Goal: Communication & Community: Ask a question

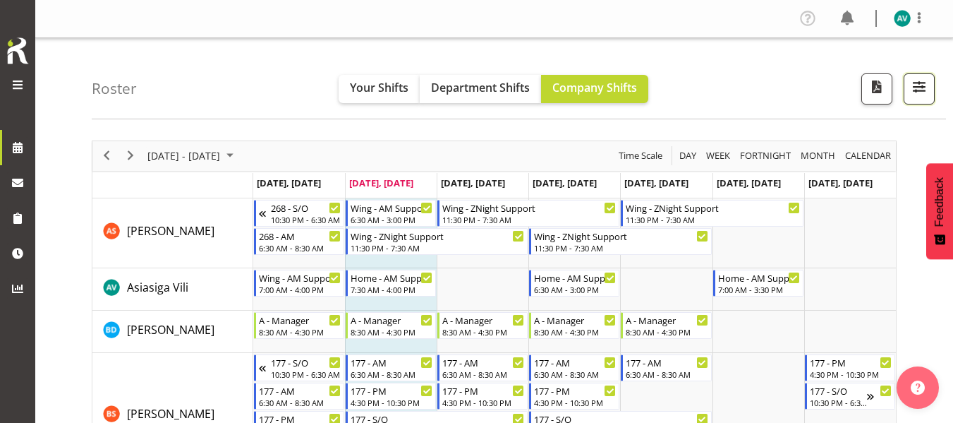
click at [921, 87] on span "button" at bounding box center [919, 87] width 18 height 18
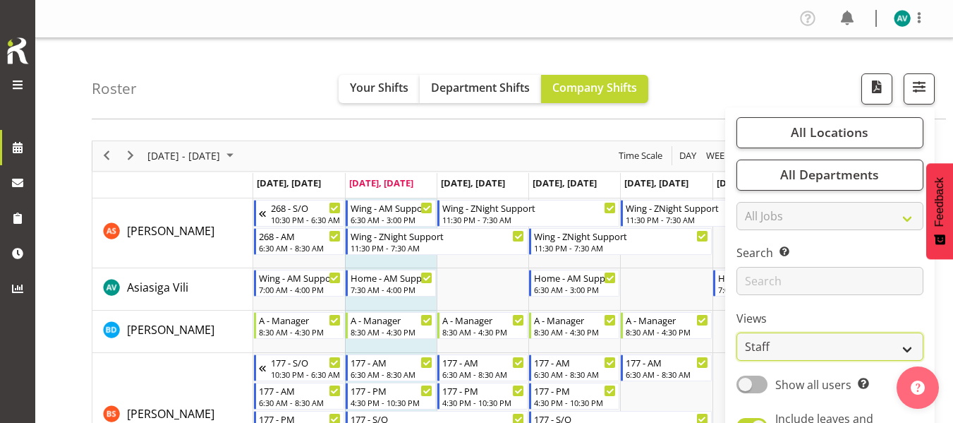
click at [789, 351] on select "Staff Role Shift - Horizontal Shift - Vertical Staff - Location" at bounding box center [830, 346] width 187 height 28
select select "role"
click at [737, 332] on select "Staff Role Shift - Horizontal Shift - Vertical Staff - Location" at bounding box center [830, 346] width 187 height 28
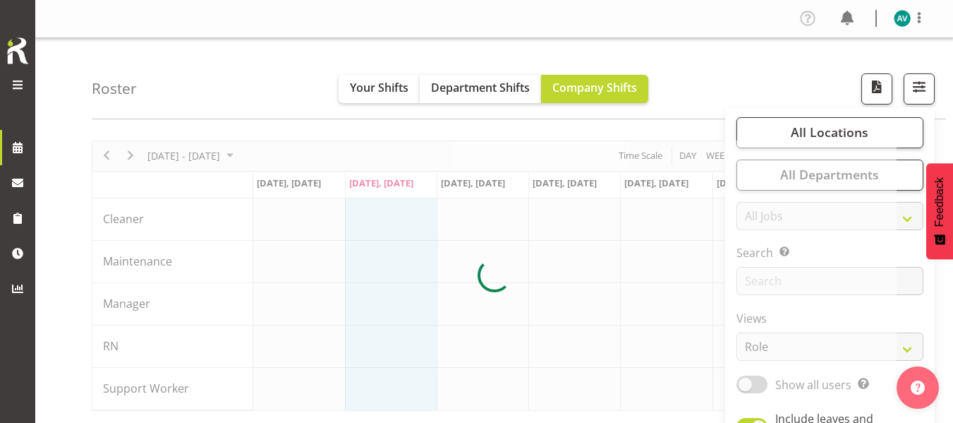
click at [806, 67] on div "Roster Your Shifts Department Shifts Company Shifts All Locations Clear [STREET…" at bounding box center [519, 78] width 854 height 81
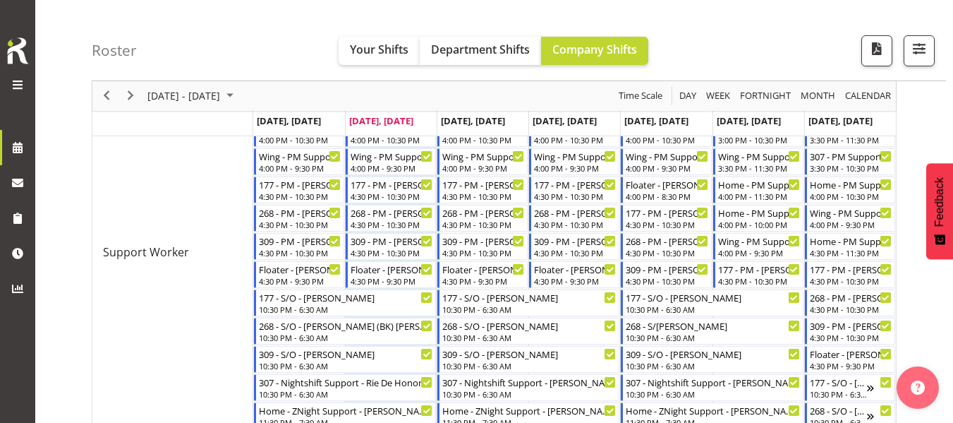
scroll to position [615, 0]
click at [133, 98] on span "Next" at bounding box center [130, 96] width 17 height 18
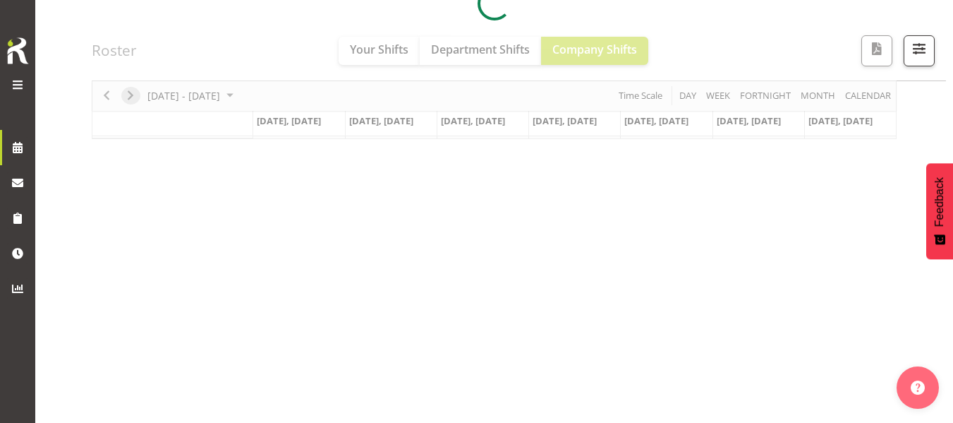
scroll to position [272, 0]
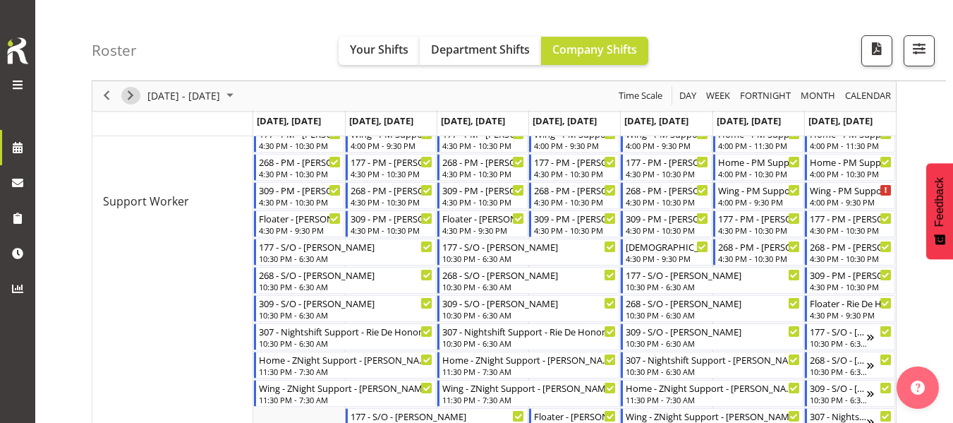
scroll to position [671, 0]
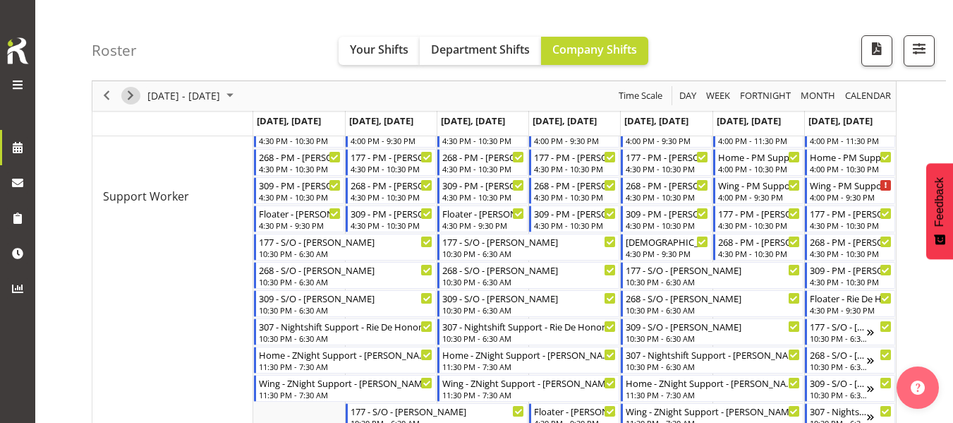
click at [127, 98] on span "Next" at bounding box center [130, 96] width 17 height 18
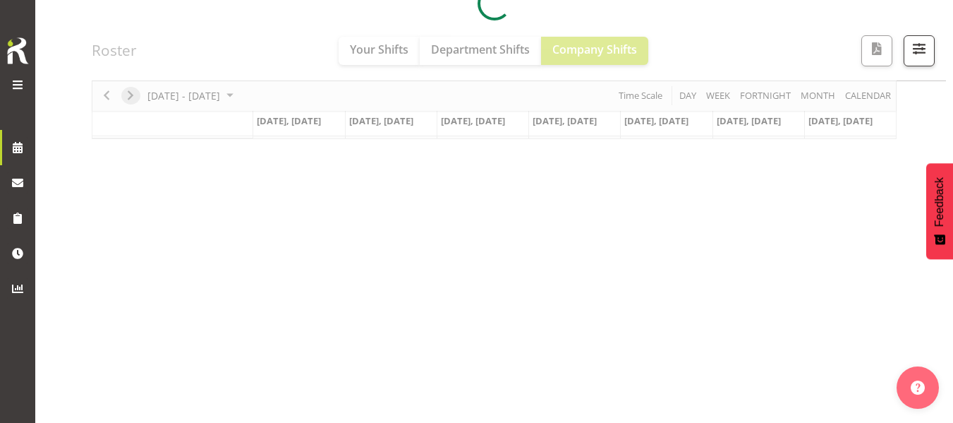
scroll to position [272, 0]
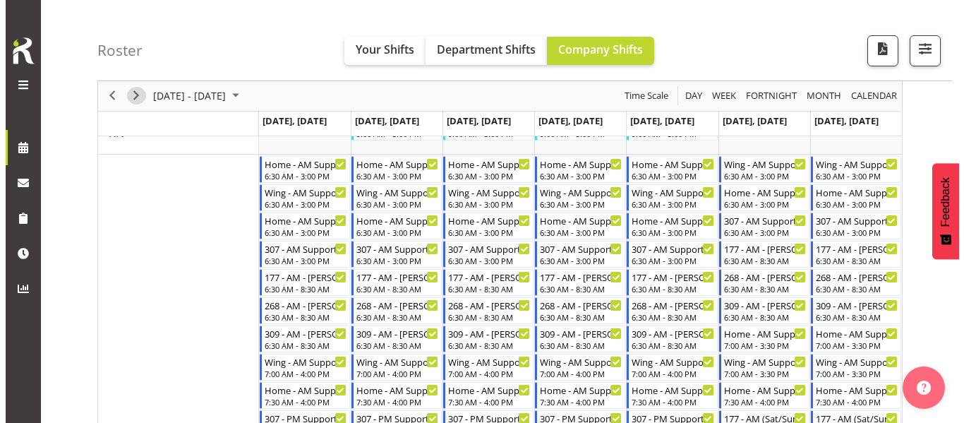
scroll to position [240, 0]
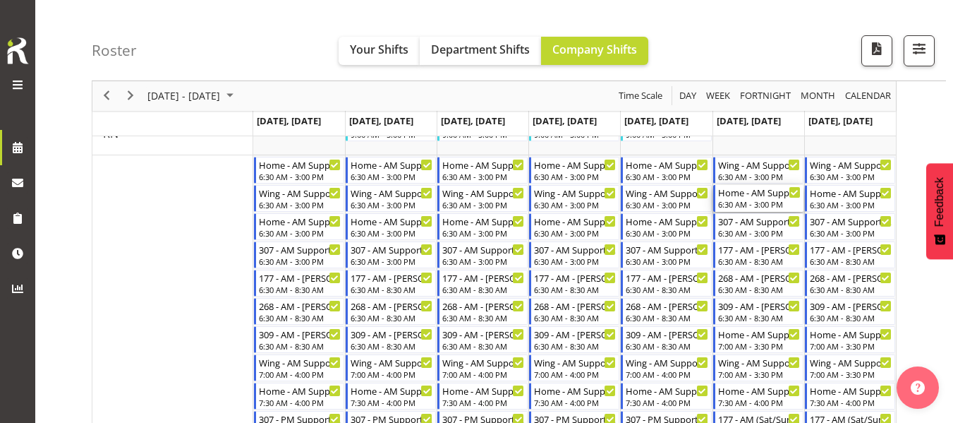
click at [759, 193] on div "Home - AM Support 2 - [PERSON_NAME]" at bounding box center [759, 192] width 83 height 14
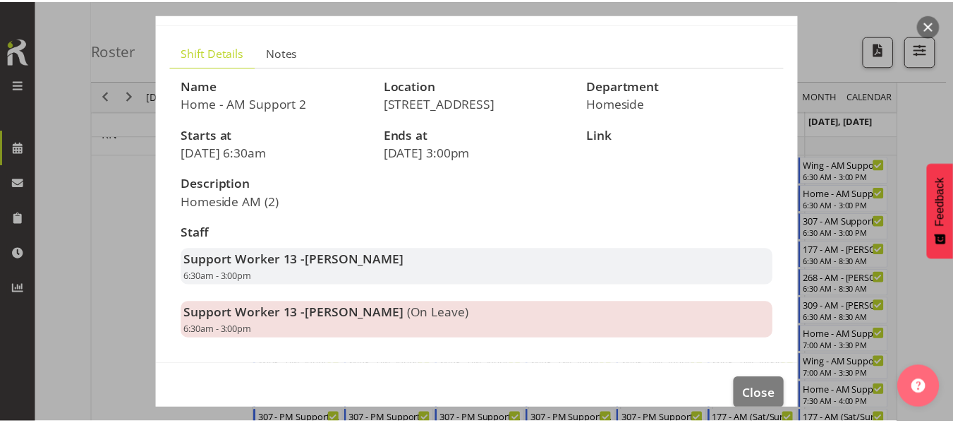
scroll to position [76, 0]
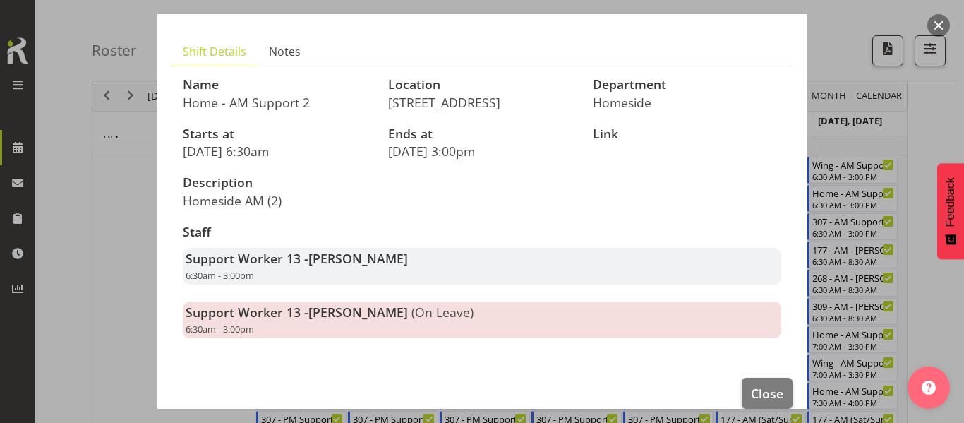
click at [924, 130] on div at bounding box center [482, 211] width 964 height 423
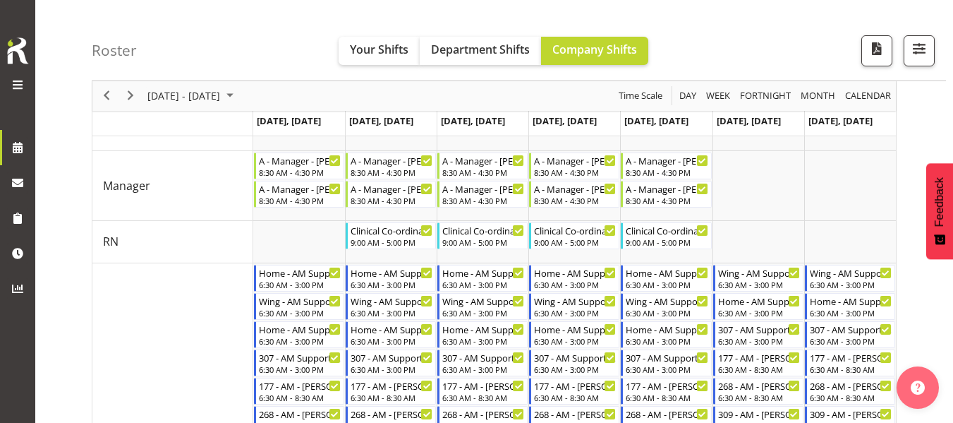
scroll to position [0, 0]
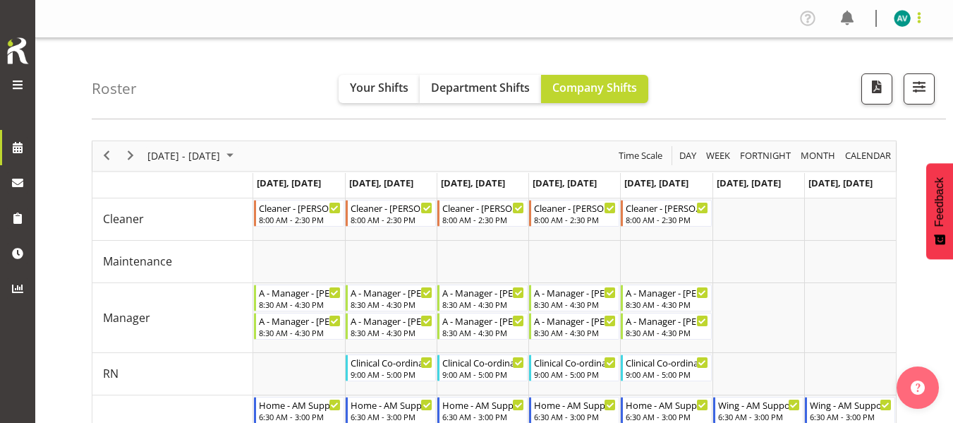
click at [923, 19] on span at bounding box center [919, 17] width 17 height 17
click at [849, 71] on link "Log Out" at bounding box center [859, 73] width 135 height 25
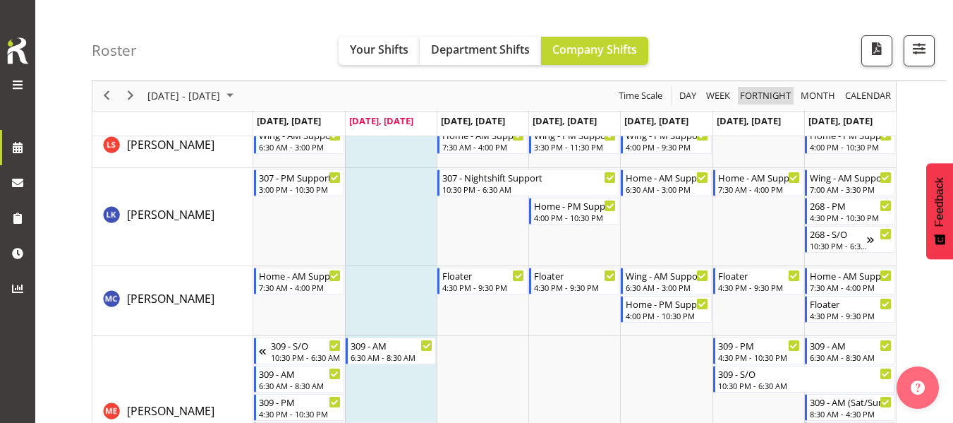
scroll to position [1578, 0]
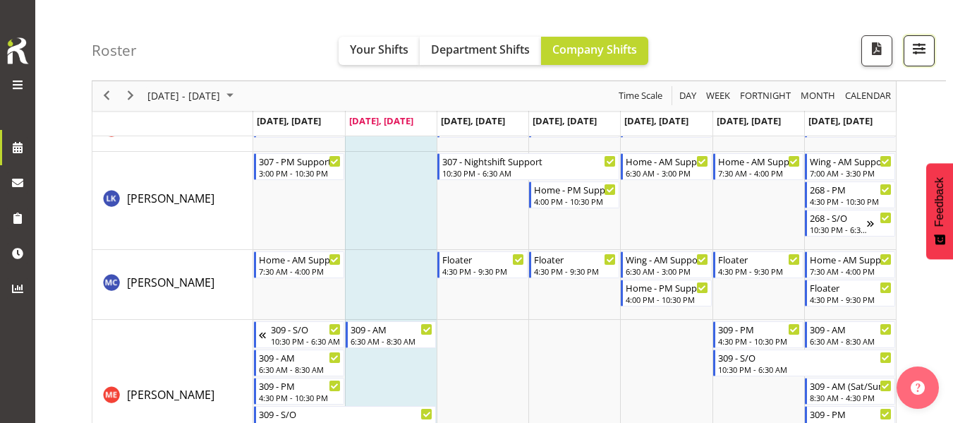
click at [917, 55] on span "button" at bounding box center [919, 49] width 18 height 18
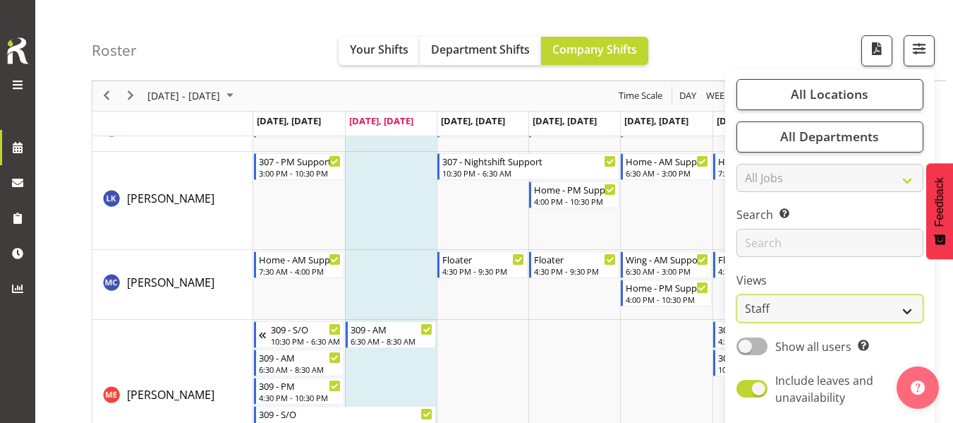
click at [774, 301] on select "Staff Role Shift - Horizontal Shift - Vertical Staff - Location" at bounding box center [830, 309] width 187 height 28
select select "role"
click at [737, 295] on select "Staff Role Shift - Horizontal Shift - Vertical Staff - Location" at bounding box center [830, 309] width 187 height 28
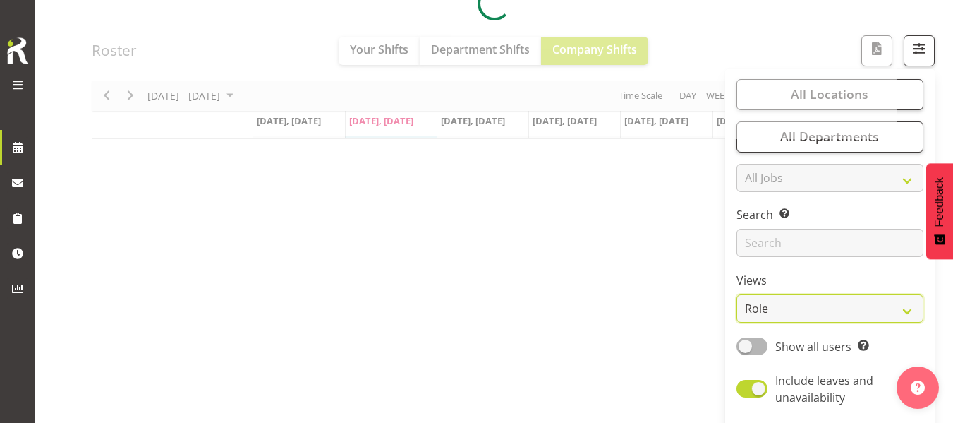
scroll to position [272, 0]
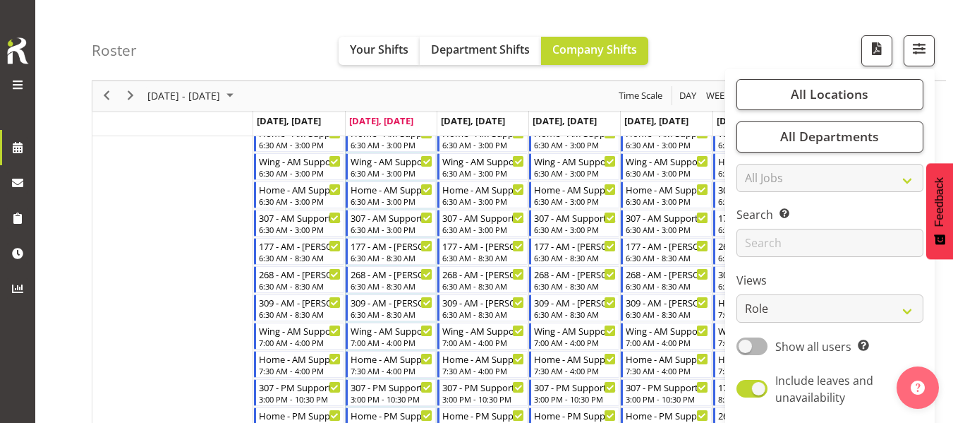
click at [751, 20] on div "Roster Your Shifts Department Shifts Company Shifts All Locations Clear [STREET…" at bounding box center [519, 40] width 854 height 81
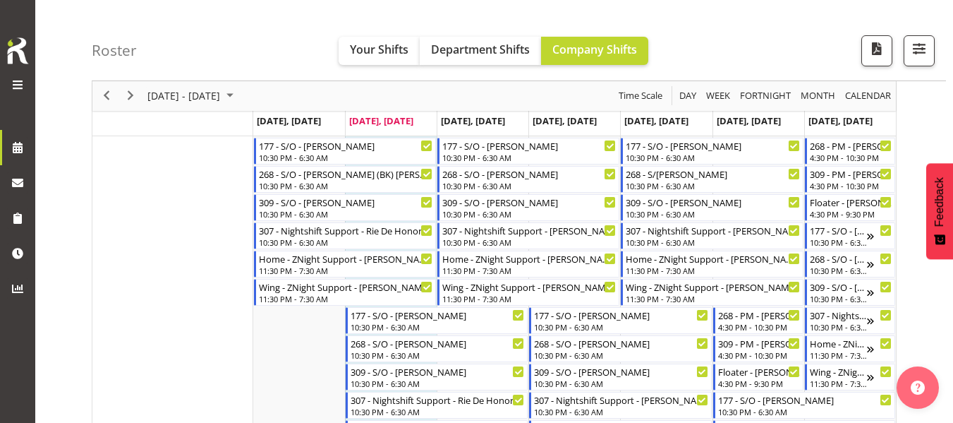
scroll to position [928, 0]
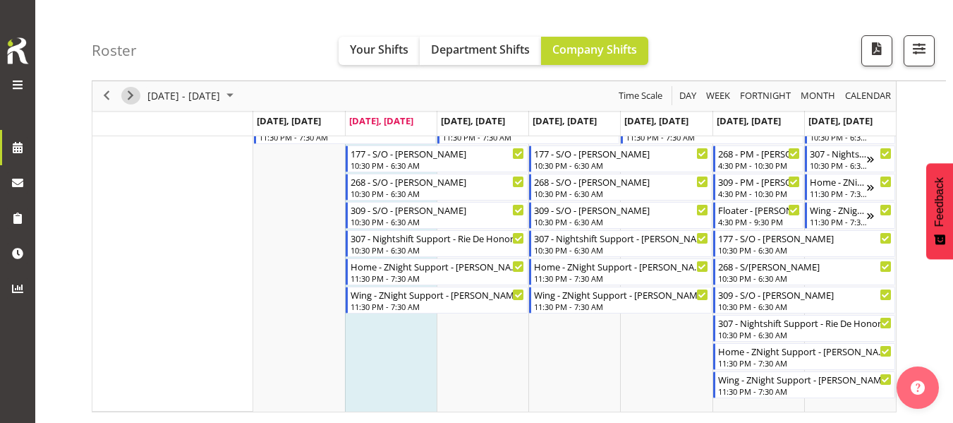
click at [128, 97] on span "Next" at bounding box center [130, 96] width 17 height 18
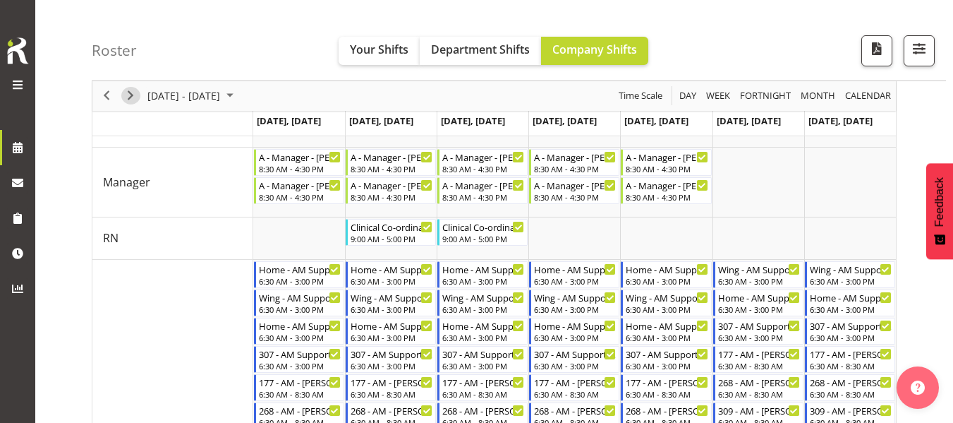
scroll to position [138, 0]
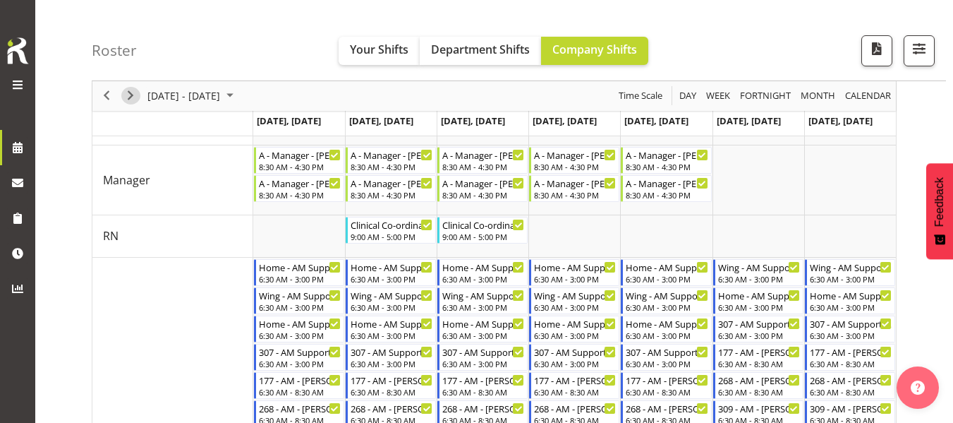
click at [128, 91] on span "Next" at bounding box center [130, 96] width 17 height 18
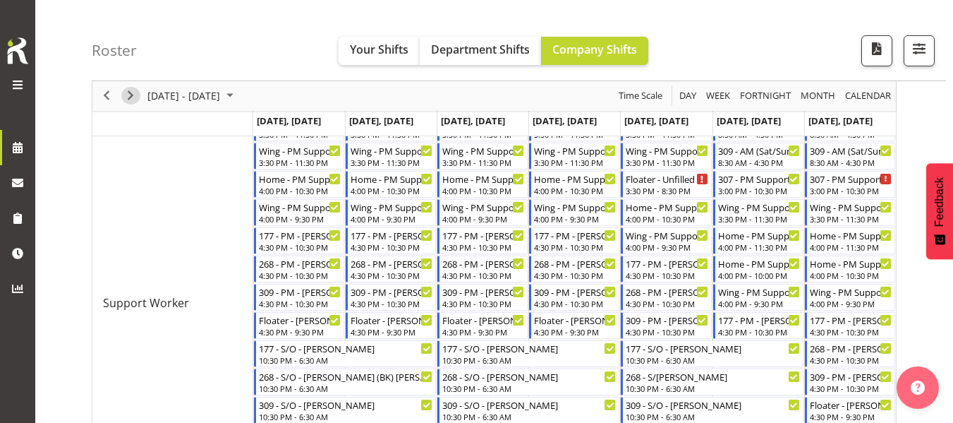
scroll to position [564, 0]
click at [654, 232] on div "Wing - PM Support 2 - [PERSON_NAME]" at bounding box center [667, 235] width 83 height 14
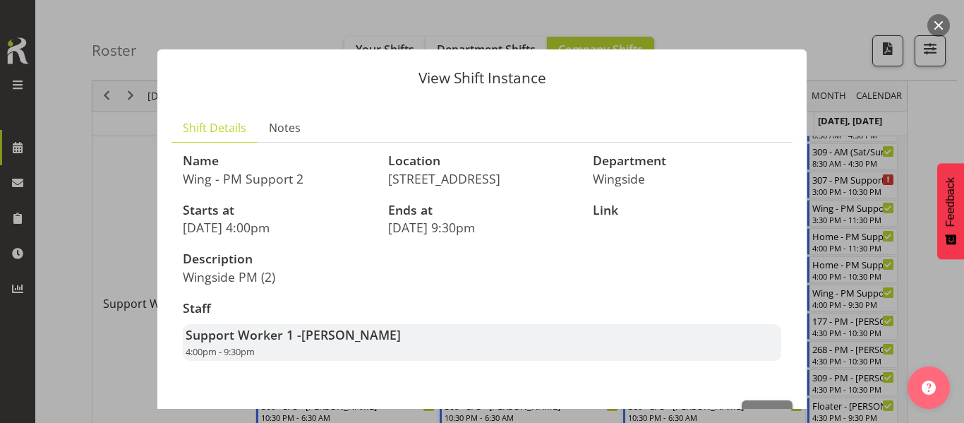
click at [935, 146] on div at bounding box center [482, 211] width 964 height 423
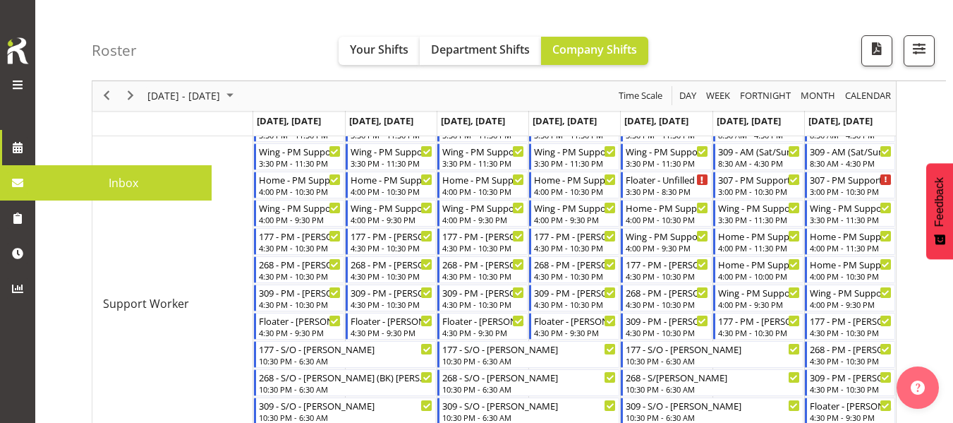
click at [19, 178] on span at bounding box center [17, 182] width 21 height 21
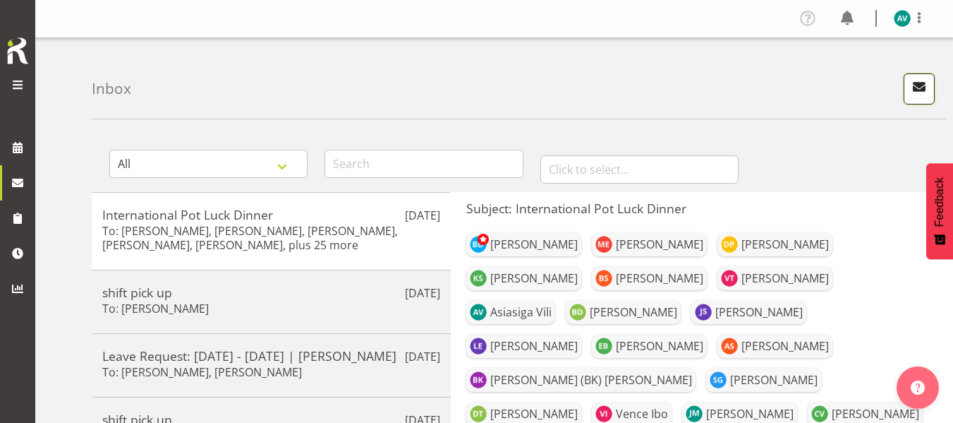
click at [919, 91] on span "button" at bounding box center [919, 87] width 18 height 18
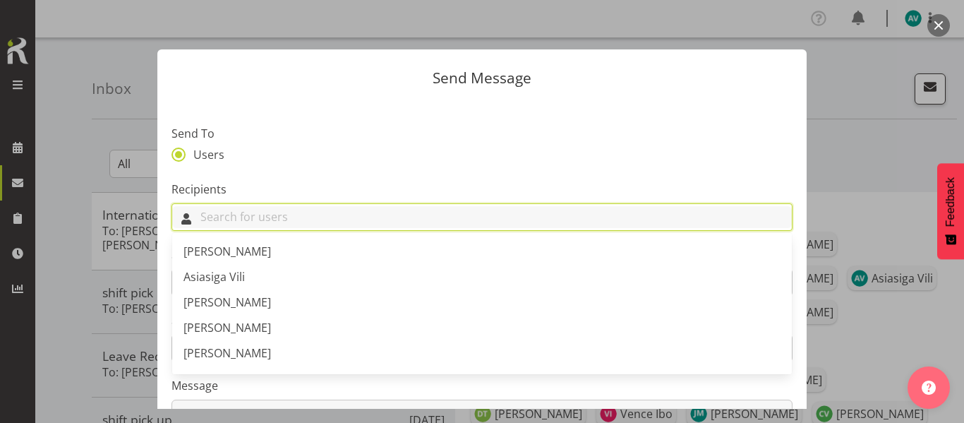
click at [526, 220] on input "text" at bounding box center [481, 217] width 619 height 22
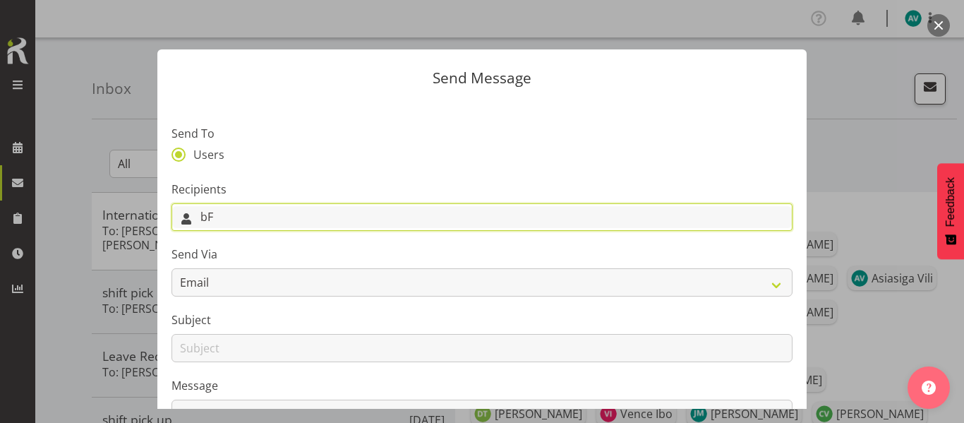
type input "b"
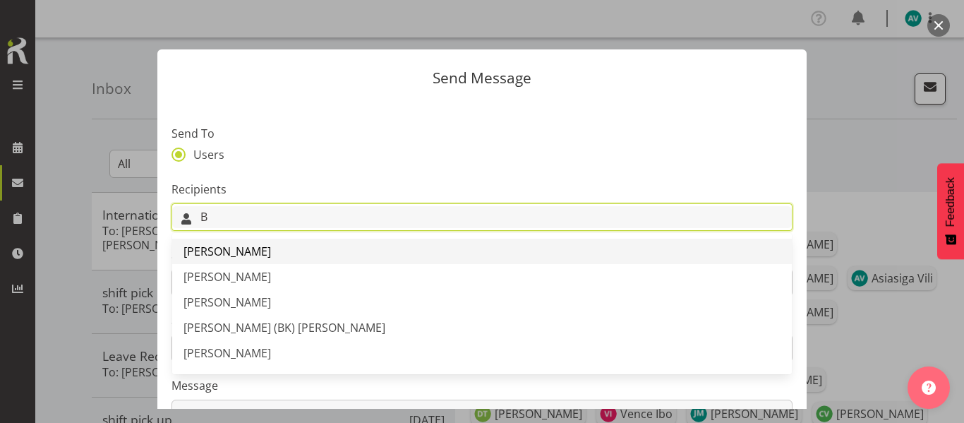
type input "B"
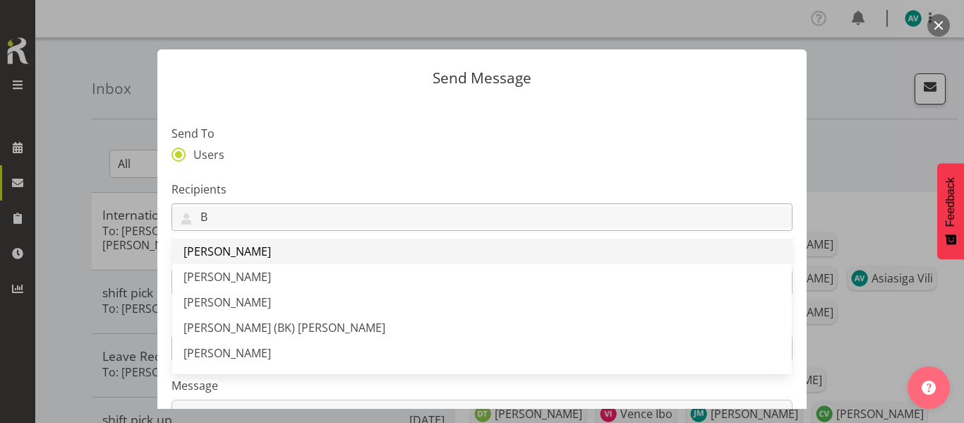
click at [396, 241] on link "[PERSON_NAME]" at bounding box center [481, 250] width 619 height 25
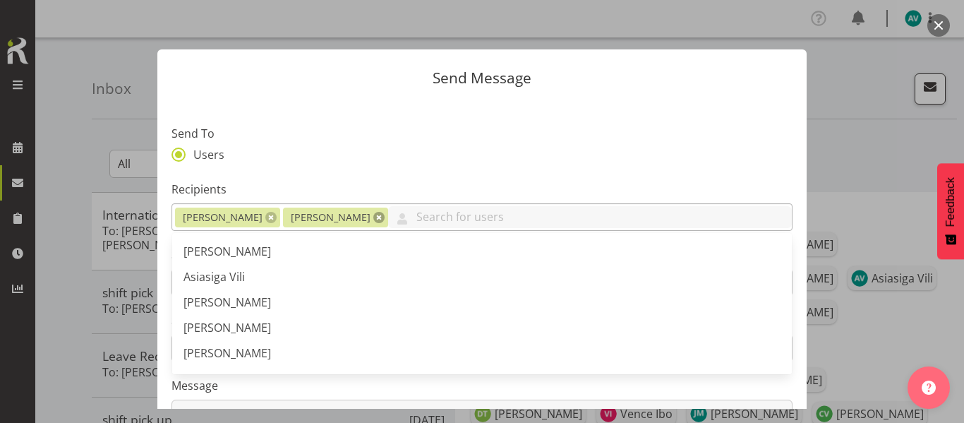
click at [373, 220] on link at bounding box center [378, 217] width 11 height 11
click at [382, 386] on label "Message" at bounding box center [481, 385] width 621 height 17
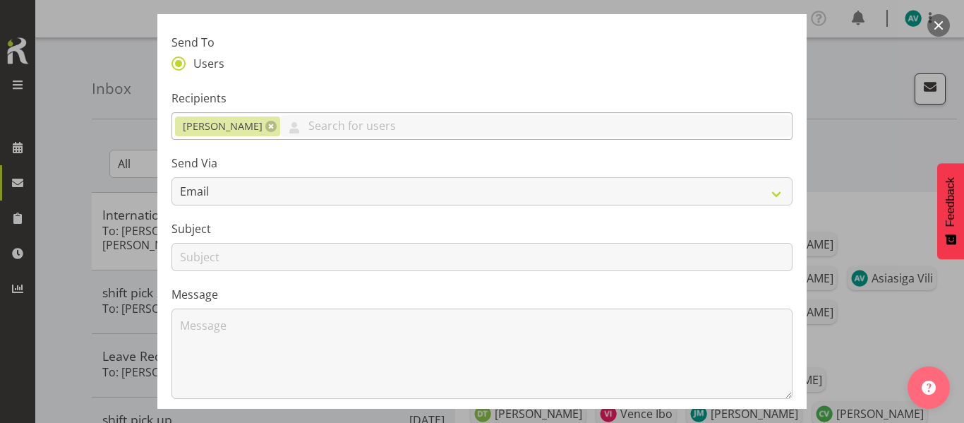
scroll to position [92, 0]
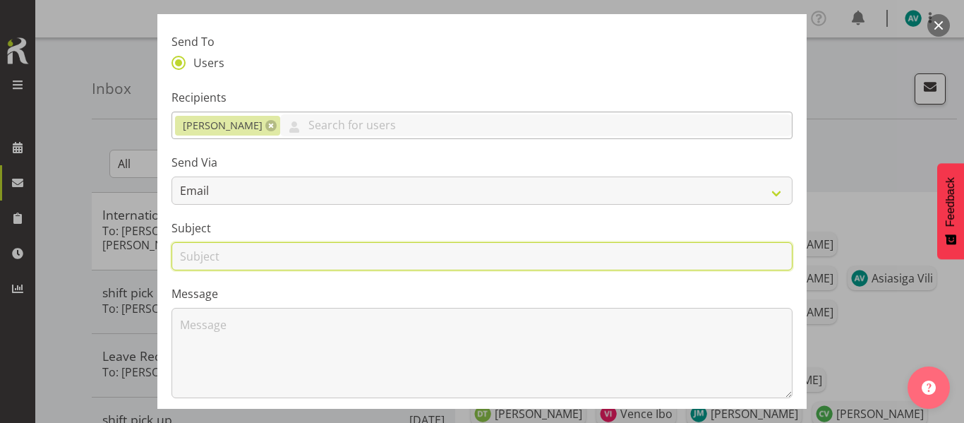
click at [306, 256] on input "text" at bounding box center [481, 256] width 621 height 28
type input "pick up shift"
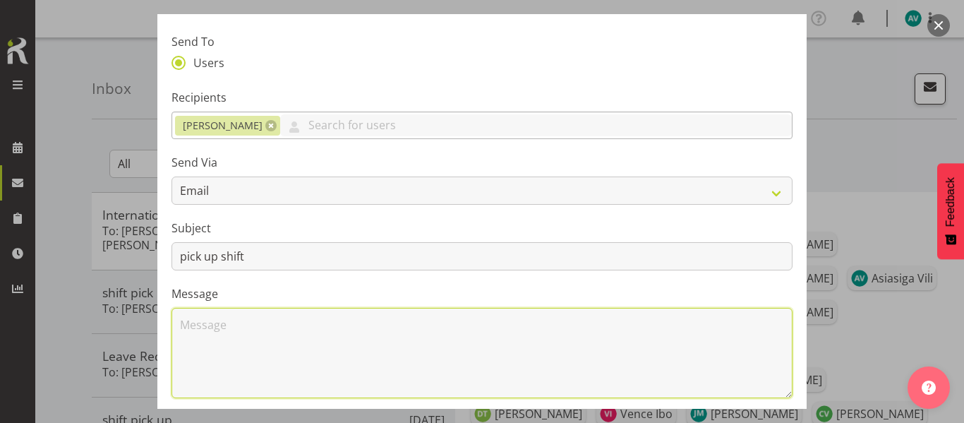
click at [218, 327] on textarea at bounding box center [481, 353] width 621 height 90
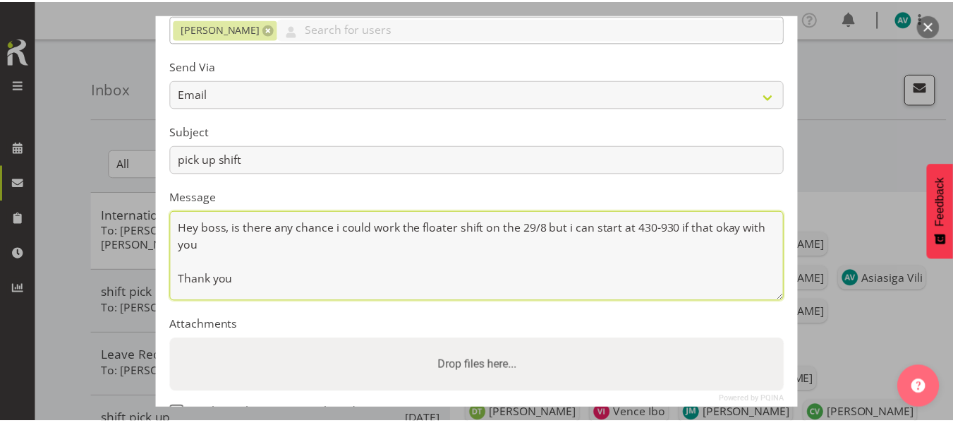
scroll to position [285, 0]
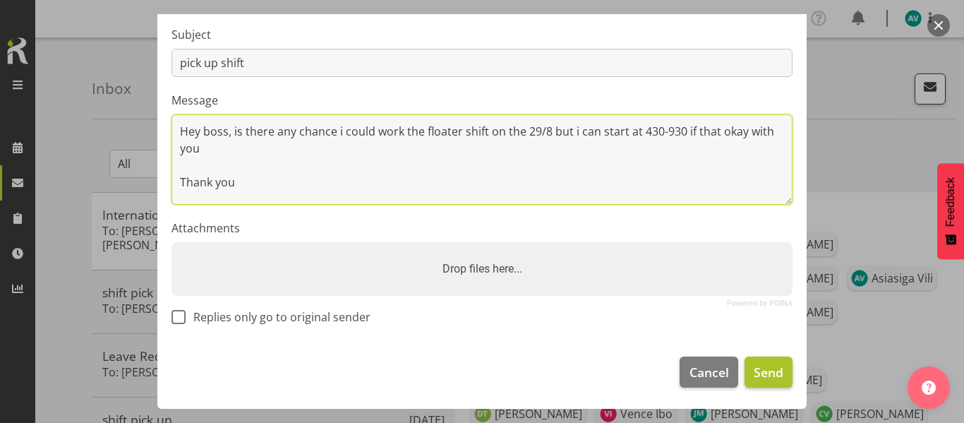
type textarea "Hey boss, is there any chance i could work the floater shift on the 29/8 but i …"
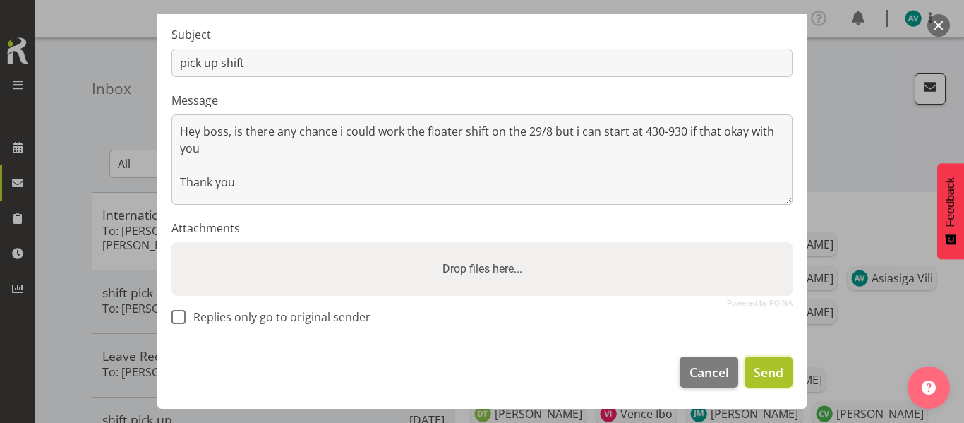
click at [756, 363] on span "Send" at bounding box center [769, 372] width 30 height 18
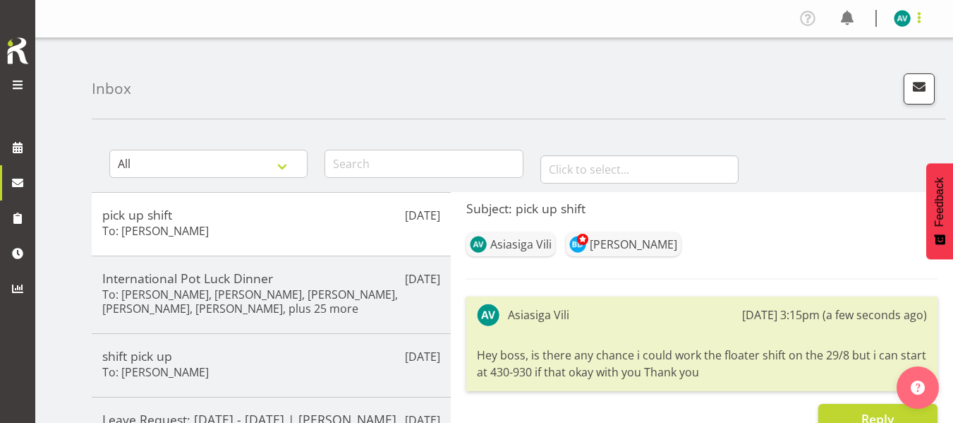
click at [917, 19] on span at bounding box center [919, 17] width 17 height 17
click at [844, 80] on link "Log Out" at bounding box center [859, 73] width 135 height 25
